Goal: Transaction & Acquisition: Purchase product/service

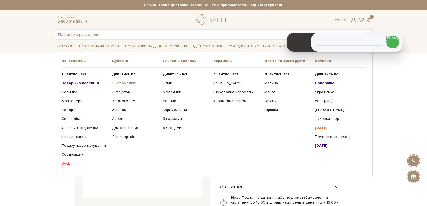
click at [117, 84] on link "З карамеллю" at bounding box center [135, 83] width 47 height 5
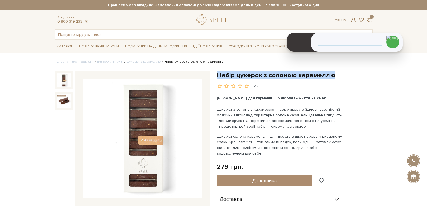
drag, startPoint x: 334, startPoint y: 74, endPoint x: 217, endPoint y: 74, distance: 117.0
copy h1 "Набір цукерок з солоною карамеллю"
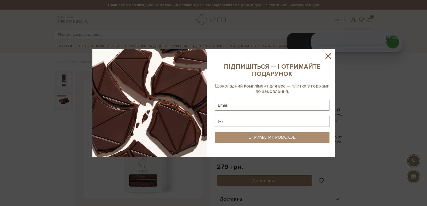
drag, startPoint x: 331, startPoint y: 55, endPoint x: 116, endPoint y: 41, distance: 215.6
click at [331, 55] on icon at bounding box center [328, 56] width 9 height 9
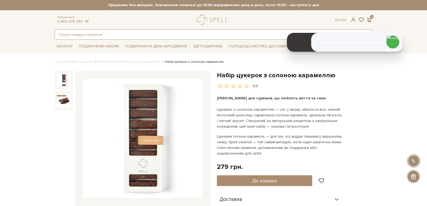
click at [102, 36] on input "text" at bounding box center [207, 35] width 305 height 10
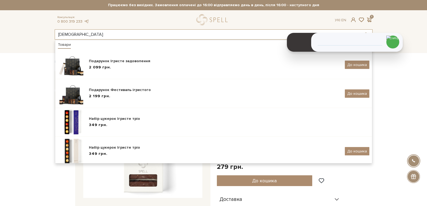
type input "і"
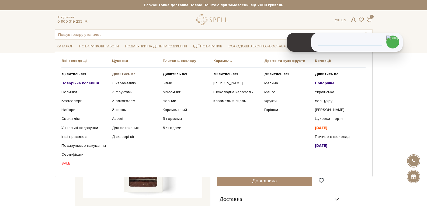
click at [116, 72] on b "Дивитись всі" at bounding box center [124, 74] width 25 height 5
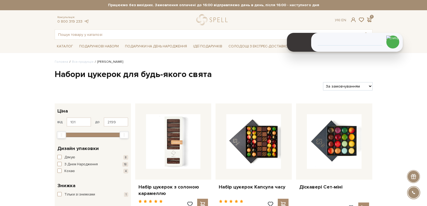
click at [361, 84] on select "За замовчуванням За Ціною (зростання) За Ціною (зменшення) Новинки За популярні…" at bounding box center [347, 86] width 49 height 8
select select "[URL][DOMAIN_NAME]"
click at [323, 82] on select "За замовчуванням За Ціною (зростання) За Ціною (зменшення) Новинки За популярні…" at bounding box center [347, 86] width 49 height 8
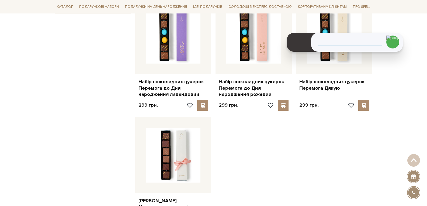
scroll to position [647, 0]
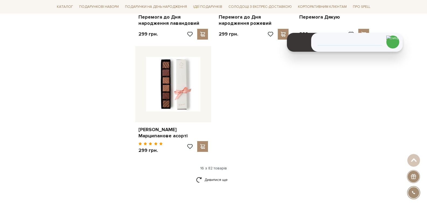
drag, startPoint x: 218, startPoint y: 181, endPoint x: 360, endPoint y: 145, distance: 146.4
click at [218, 181] on link "Дивитися ще" at bounding box center [213, 179] width 35 height 9
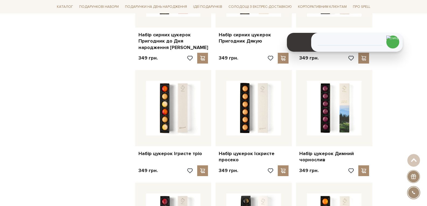
scroll to position [863, 0]
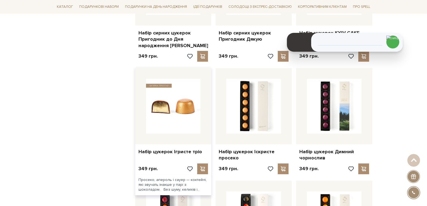
click at [169, 107] on img at bounding box center [173, 106] width 55 height 55
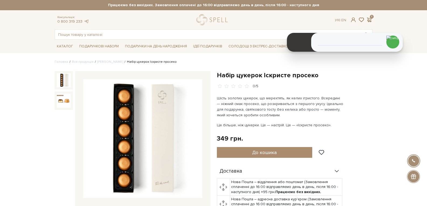
click at [318, 74] on h1 "Набір цукерок Іскристе просеко" at bounding box center [295, 75] width 156 height 8
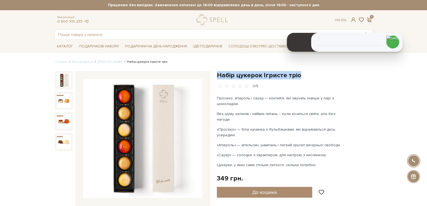
drag, startPoint x: 219, startPoint y: 78, endPoint x: 218, endPoint y: 76, distance: 2.9
click at [218, 76] on h1 "Набір цукерок Ігристе тріо" at bounding box center [295, 75] width 156 height 8
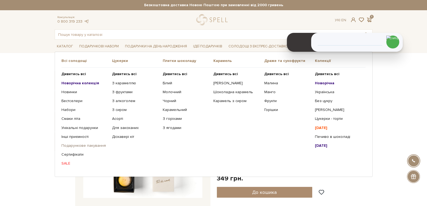
click at [80, 144] on link "Подарункове пакування" at bounding box center [84, 145] width 47 height 5
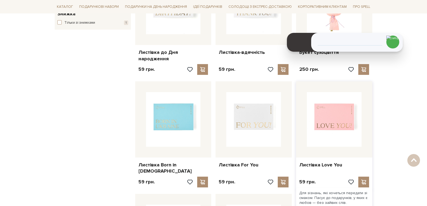
click at [330, 126] on img at bounding box center [334, 119] width 55 height 55
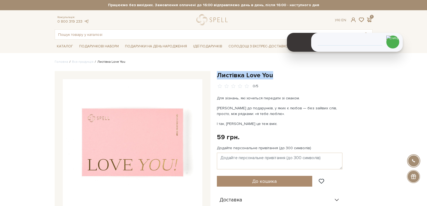
drag, startPoint x: 274, startPoint y: 74, endPoint x: 219, endPoint y: 74, distance: 55.3
click at [219, 74] on h1 "Листівка Love You" at bounding box center [295, 75] width 156 height 8
copy h1 "Листівка Love You"
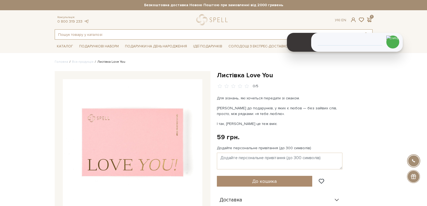
click at [136, 34] on input "text" at bounding box center [207, 35] width 305 height 10
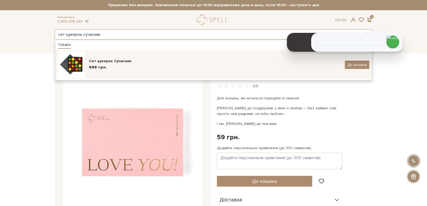
type input "сет цукерок сучасник"
click at [105, 73] on div "Сет цукерок Сучасник 999 грн. До кошика" at bounding box center [214, 64] width 312 height 27
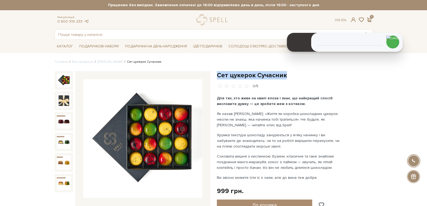
drag, startPoint x: 285, startPoint y: 74, endPoint x: 218, endPoint y: 66, distance: 66.9
copy h1 "Сет цукерок Сучасник"
